Goal: Task Accomplishment & Management: Manage account settings

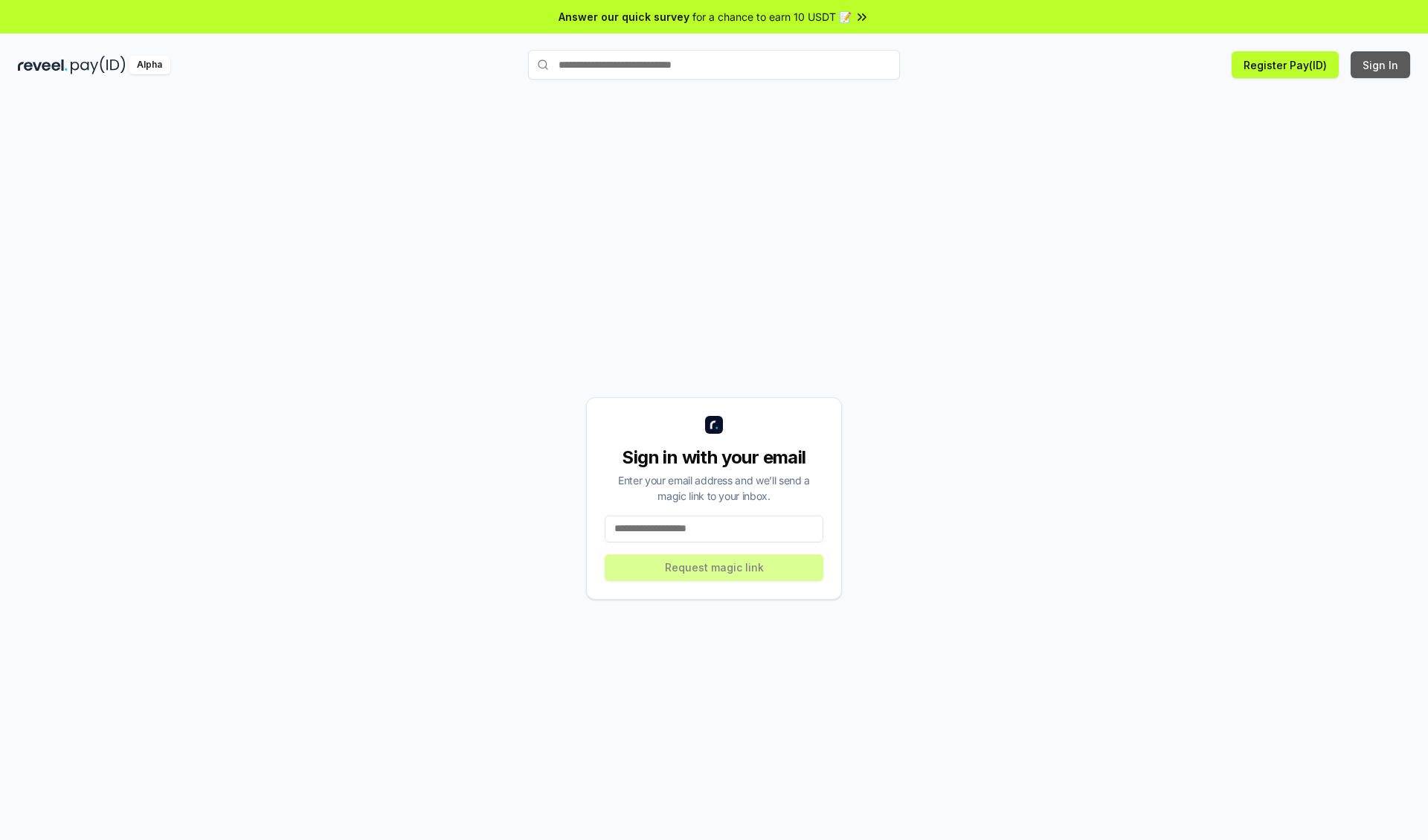
click at [1381, 65] on button "Sign In" at bounding box center [1380, 64] width 59 height 27
type input "**********"
click at [714, 567] on button "Request magic link" at bounding box center [713, 567] width 218 height 27
